Goal: Task Accomplishment & Management: Manage account settings

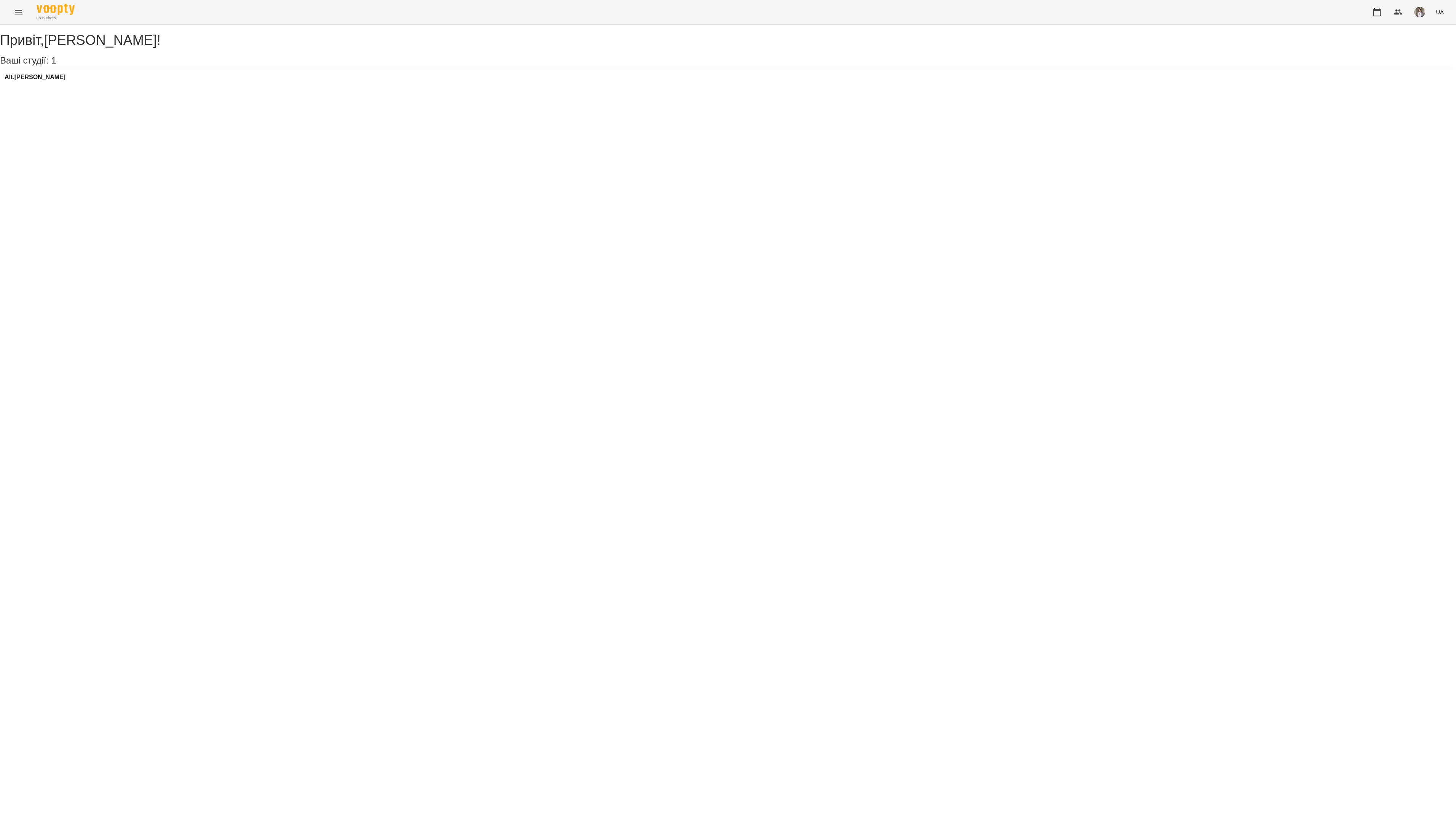
click at [1371, 15] on button "button" at bounding box center [1377, 12] width 18 height 18
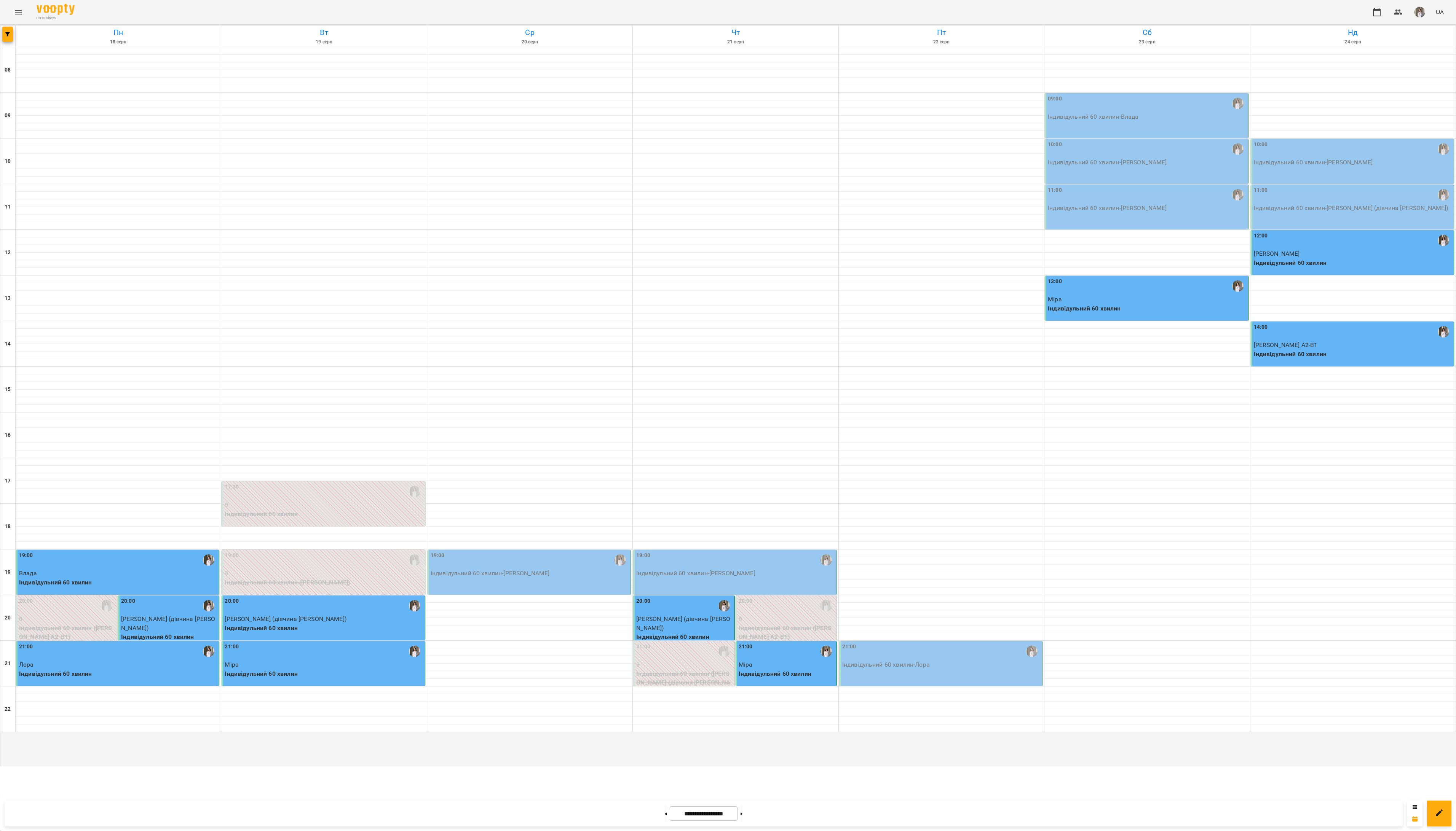
click at [598, 569] on div "19:00" at bounding box center [529, 560] width 198 height 18
click at [494, 431] on span "Урок відбувся" at bounding box center [484, 431] width 52 height 9
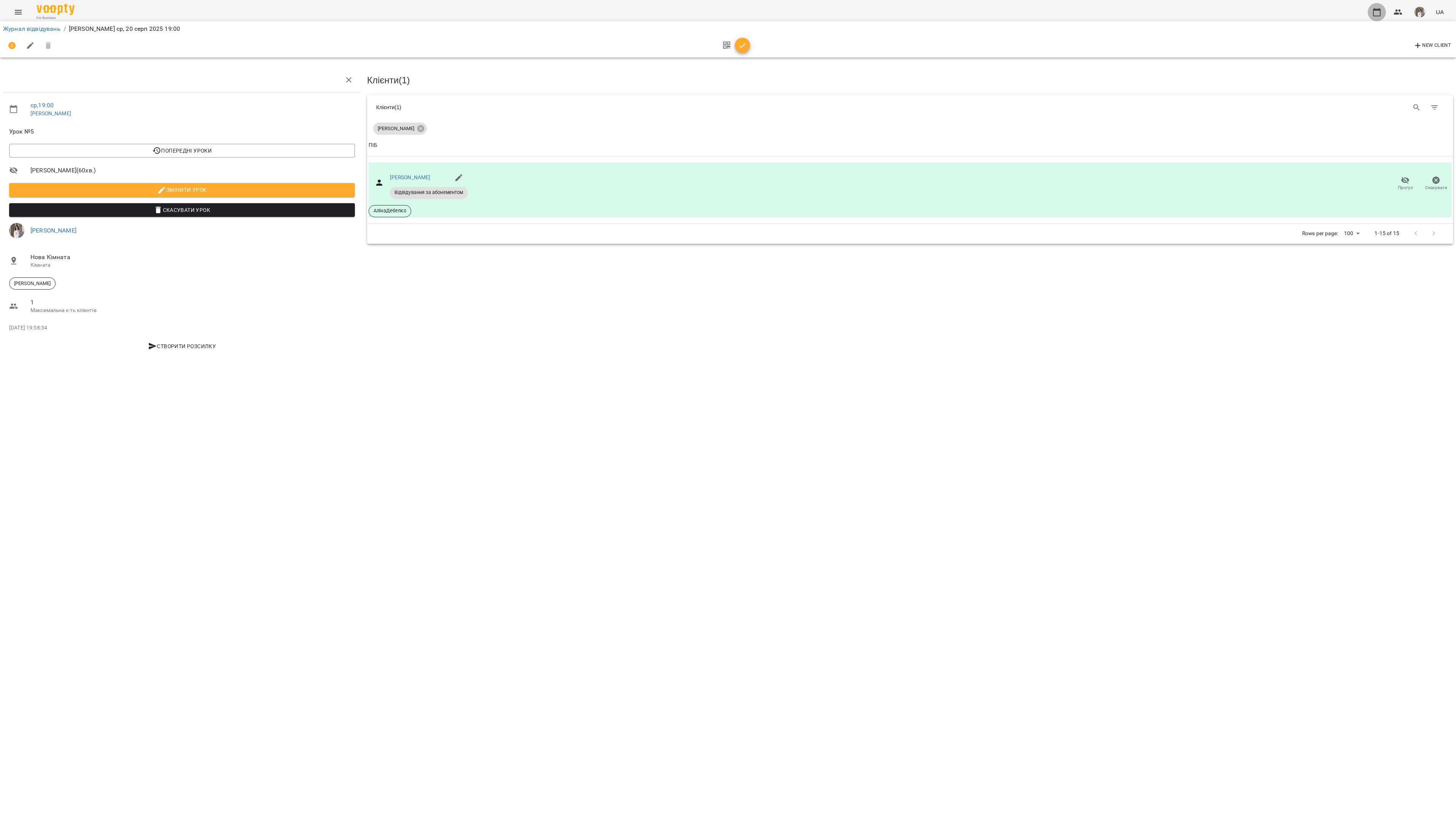
click at [1373, 13] on icon "button" at bounding box center [1377, 12] width 9 height 9
